Goal: Information Seeking & Learning: Learn about a topic

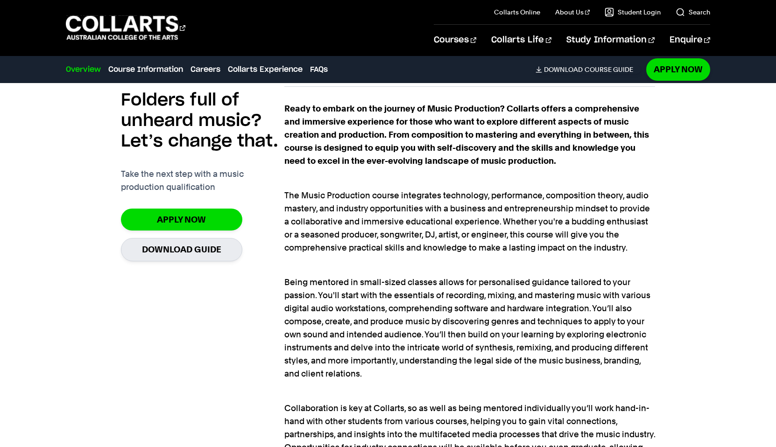
scroll to position [627, 0]
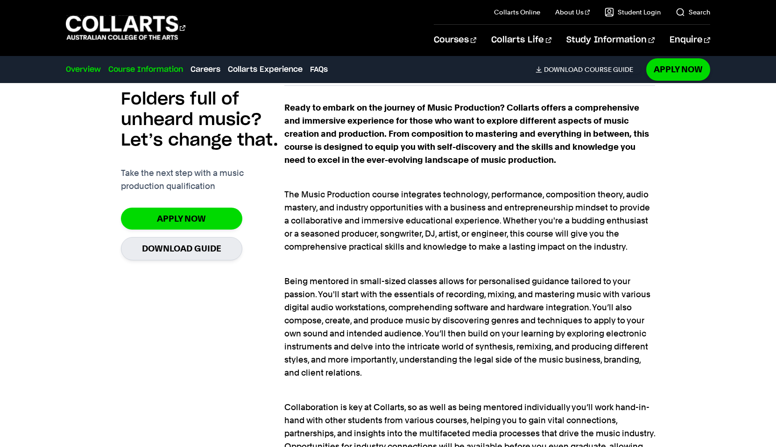
click at [168, 71] on link "Course Information" at bounding box center [145, 69] width 75 height 11
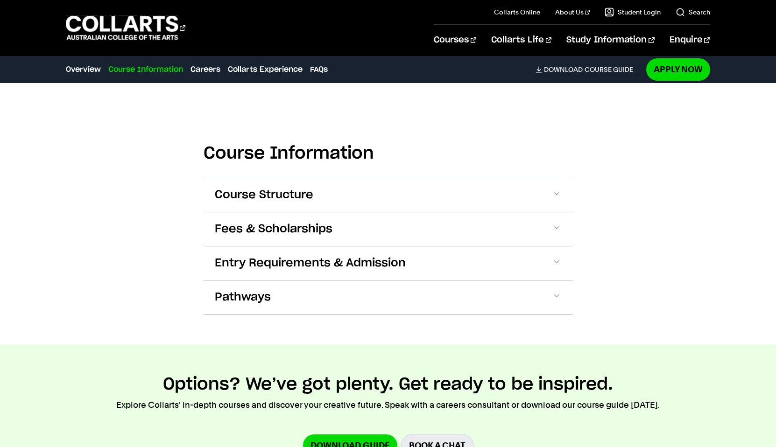
scroll to position [1103, 0]
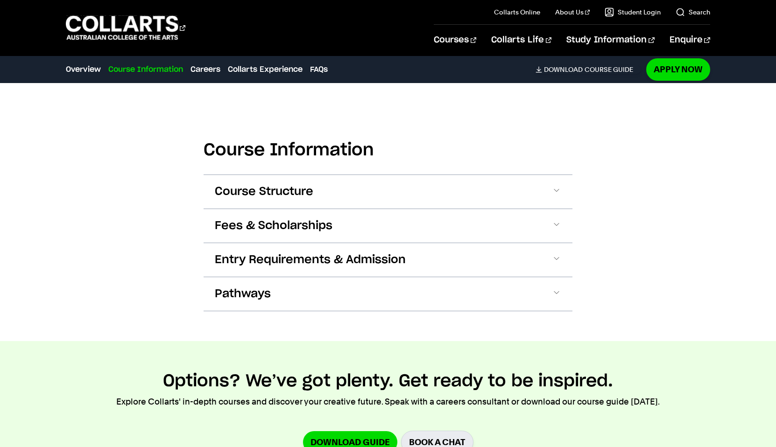
click at [282, 218] on span "Fees & Scholarships" at bounding box center [274, 225] width 118 height 15
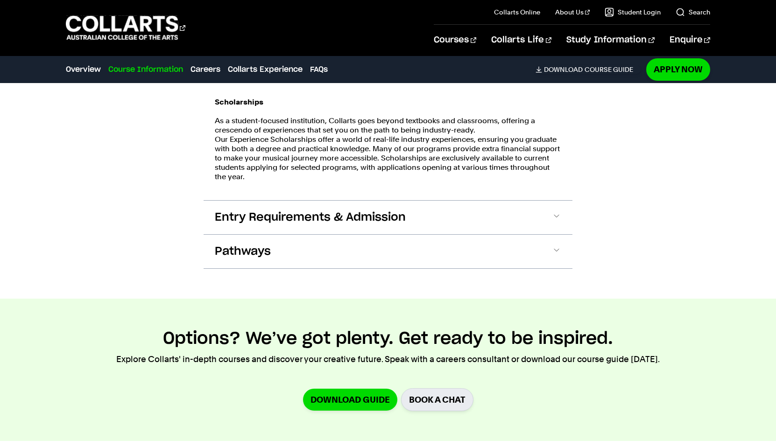
scroll to position [1509, 0]
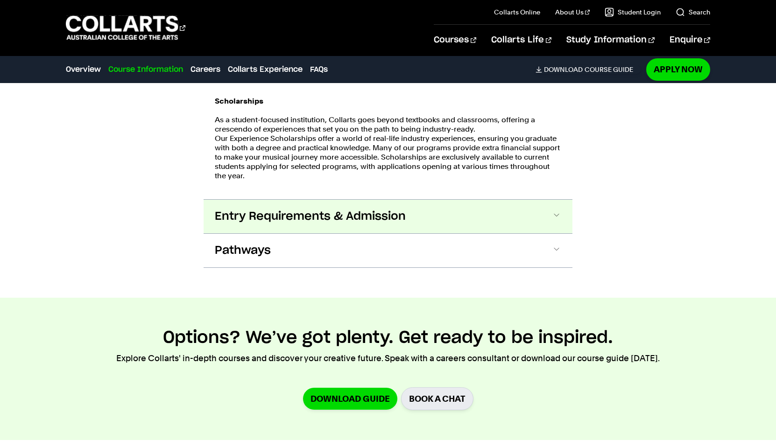
click at [262, 209] on span "Entry Requirements & Admission" at bounding box center [310, 216] width 191 height 15
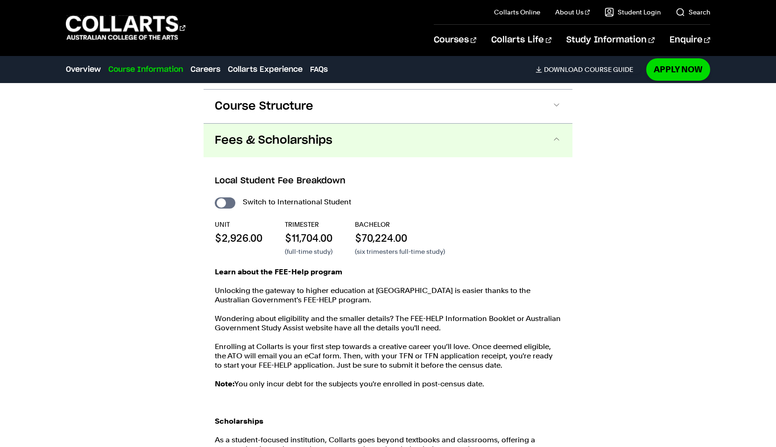
scroll to position [1188, 0]
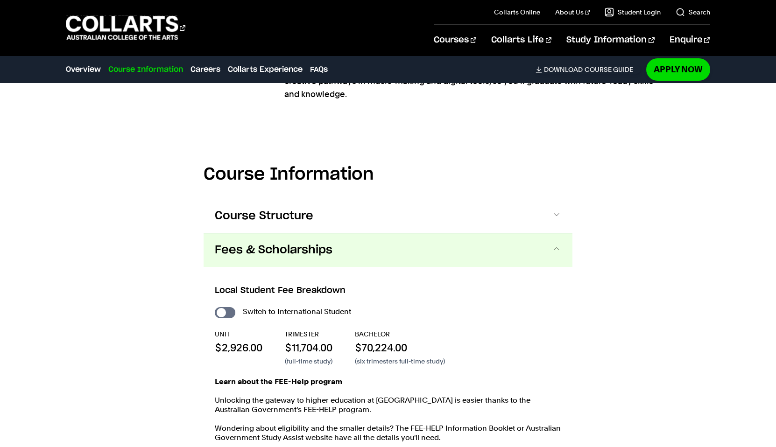
click at [270, 218] on button "Course Structure" at bounding box center [388, 216] width 369 height 34
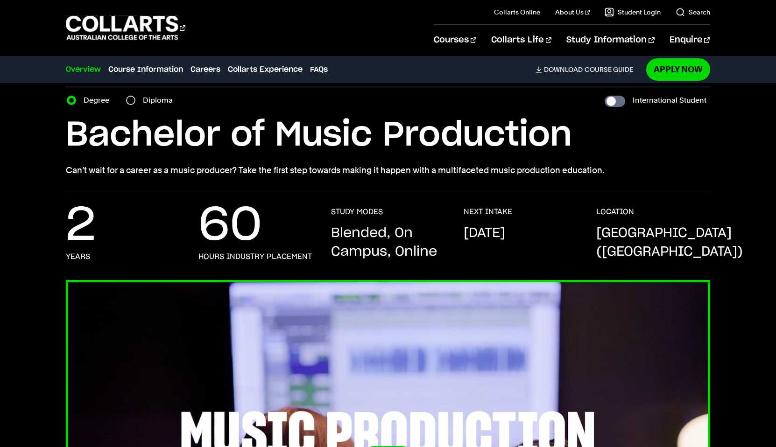
scroll to position [0, 0]
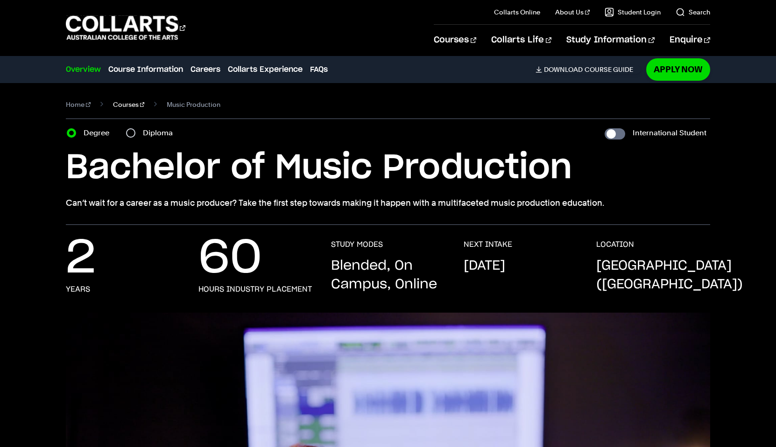
click at [117, 105] on link "Courses" at bounding box center [129, 104] width 32 height 13
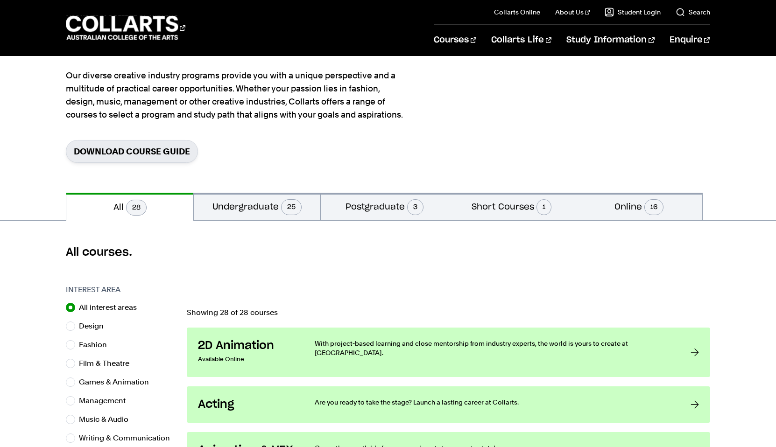
scroll to position [83, 0]
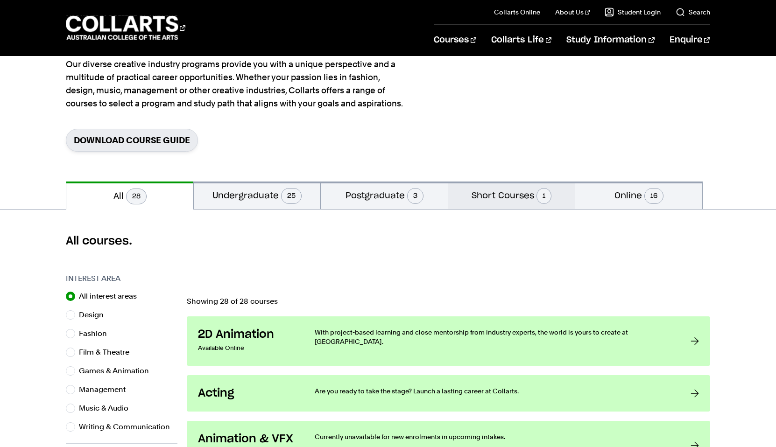
click at [487, 199] on button "Short Courses 1" at bounding box center [511, 196] width 127 height 28
